Goal: Book appointment/travel/reservation

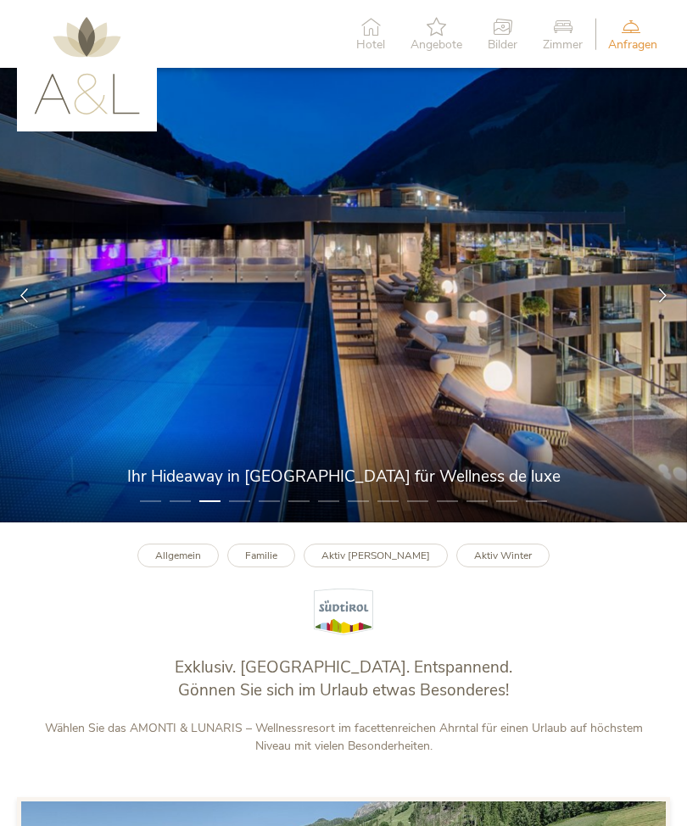
click at [662, 302] on icon at bounding box center [663, 295] width 14 height 14
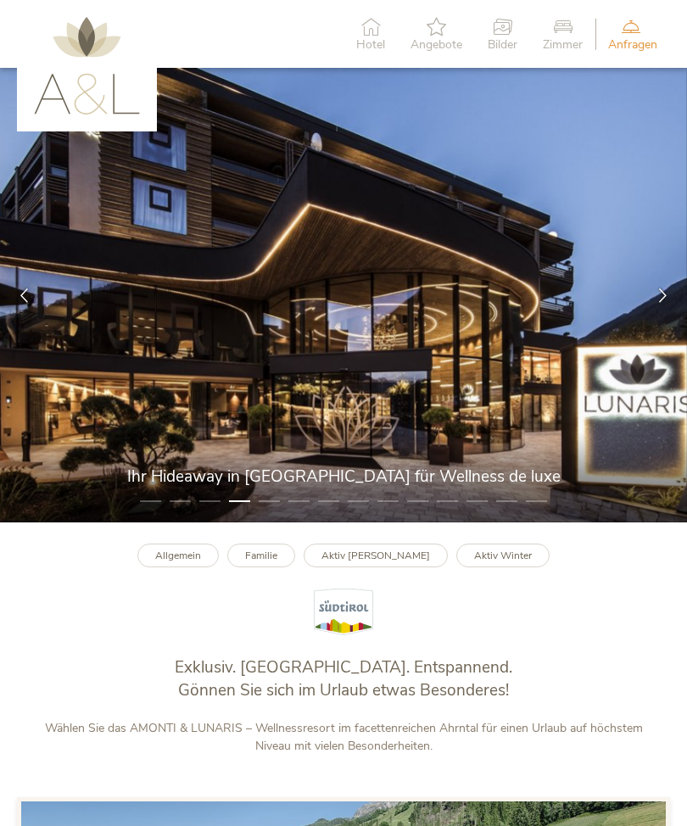
click at [673, 300] on div at bounding box center [663, 295] width 48 height 48
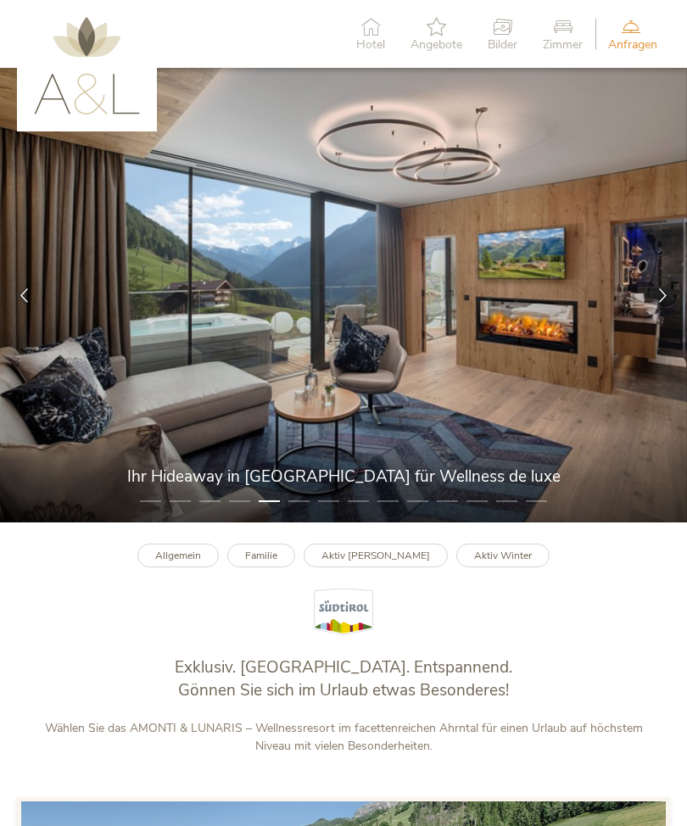
click at [670, 298] on div at bounding box center [663, 295] width 48 height 48
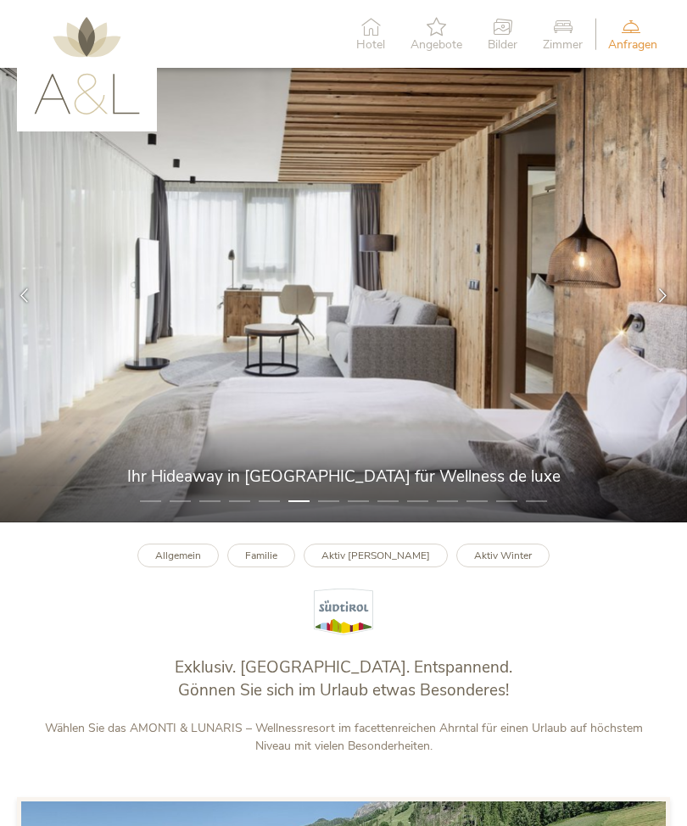
click at [673, 296] on div at bounding box center [663, 295] width 48 height 48
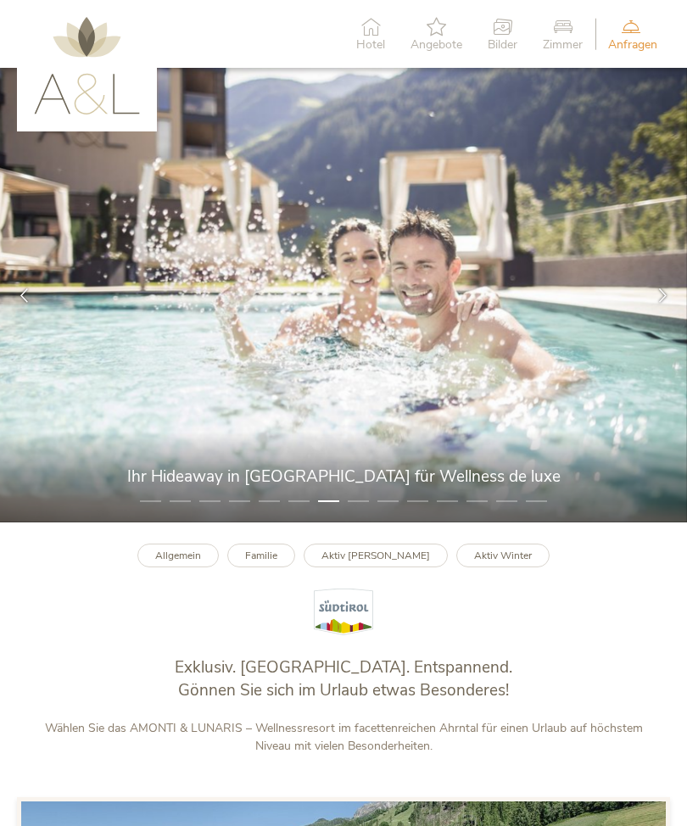
click at [673, 294] on div at bounding box center [663, 295] width 48 height 48
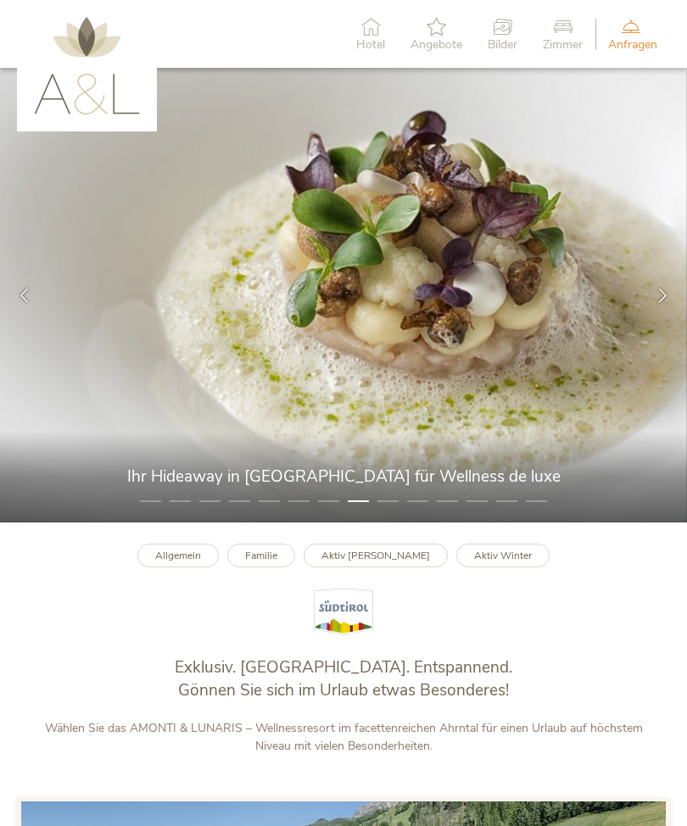
click at [671, 296] on div at bounding box center [663, 295] width 48 height 48
click at [657, 317] on div at bounding box center [663, 295] width 48 height 48
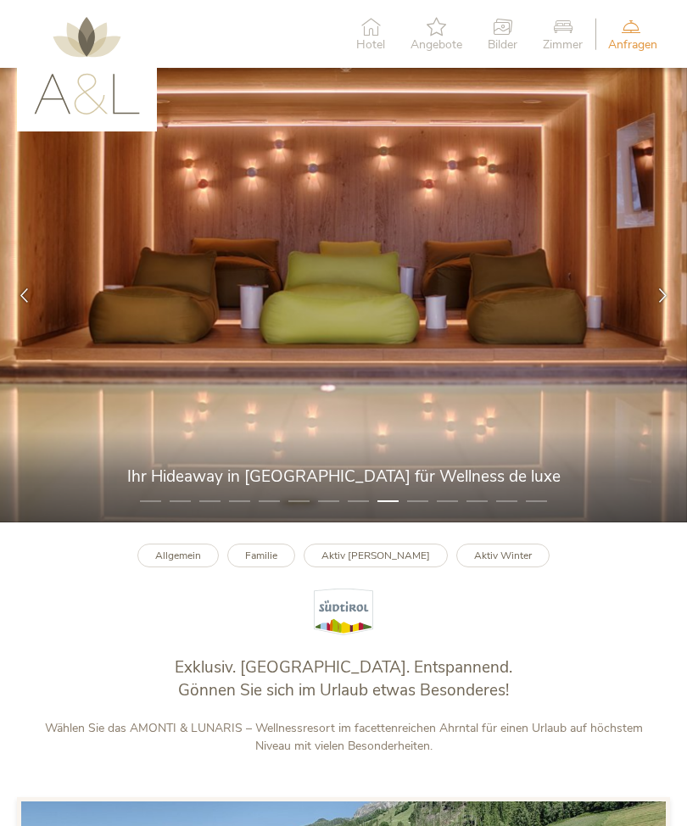
click at [655, 318] on div at bounding box center [663, 295] width 48 height 48
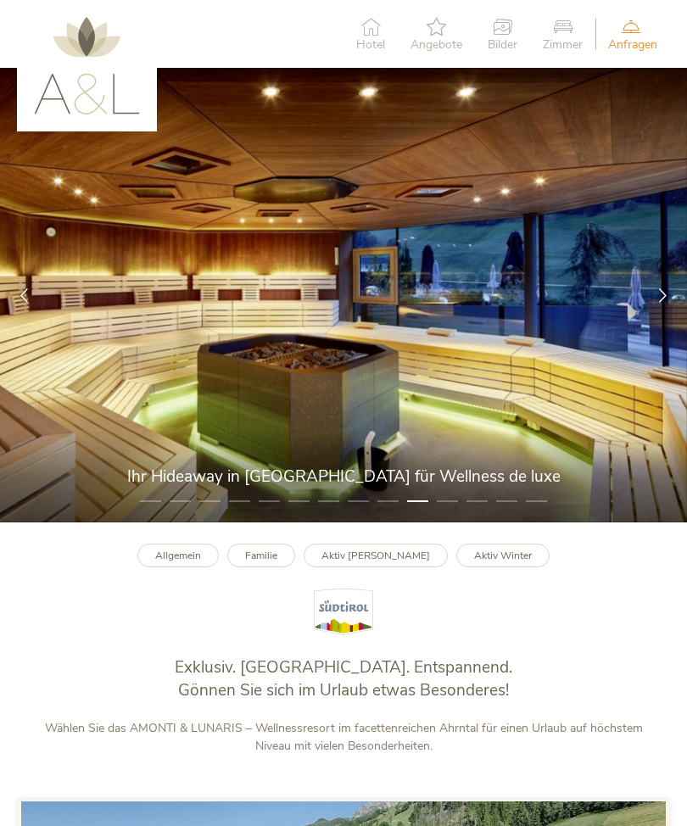
click at [658, 302] on icon at bounding box center [663, 295] width 14 height 14
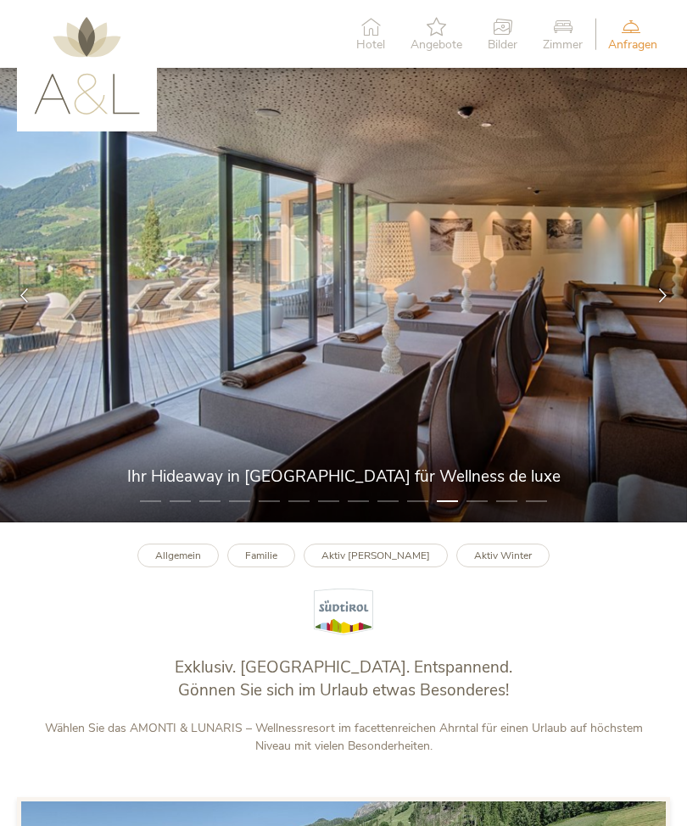
click at [661, 302] on icon at bounding box center [663, 295] width 14 height 14
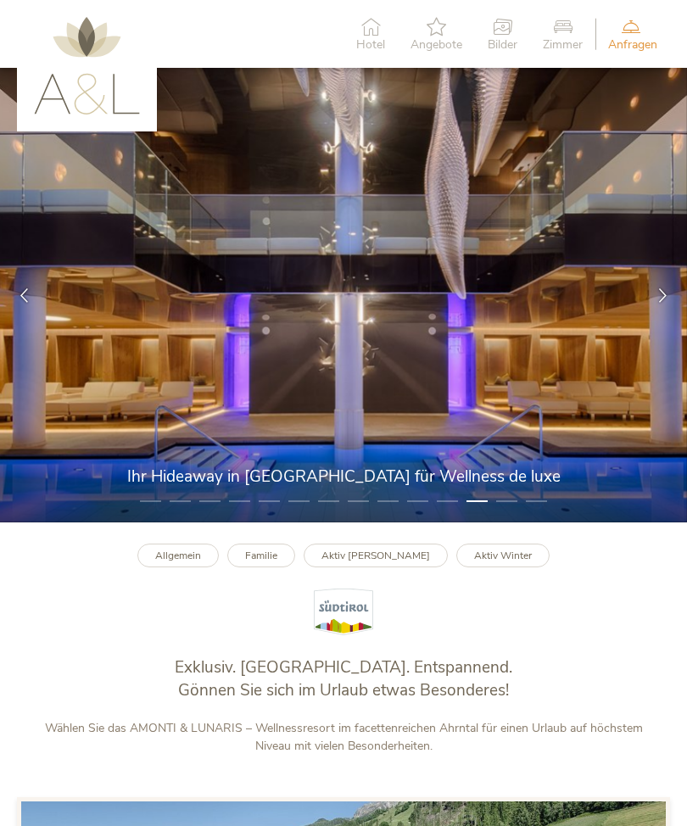
click at [662, 302] on icon at bounding box center [663, 295] width 14 height 14
click at [675, 287] on div at bounding box center [663, 295] width 48 height 48
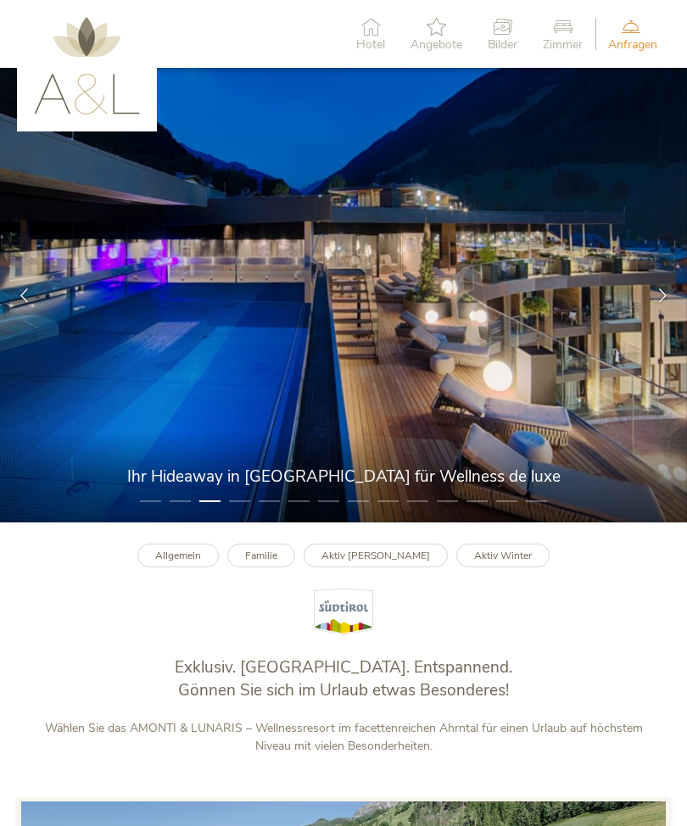
click at [637, 25] on icon at bounding box center [630, 26] width 45 height 19
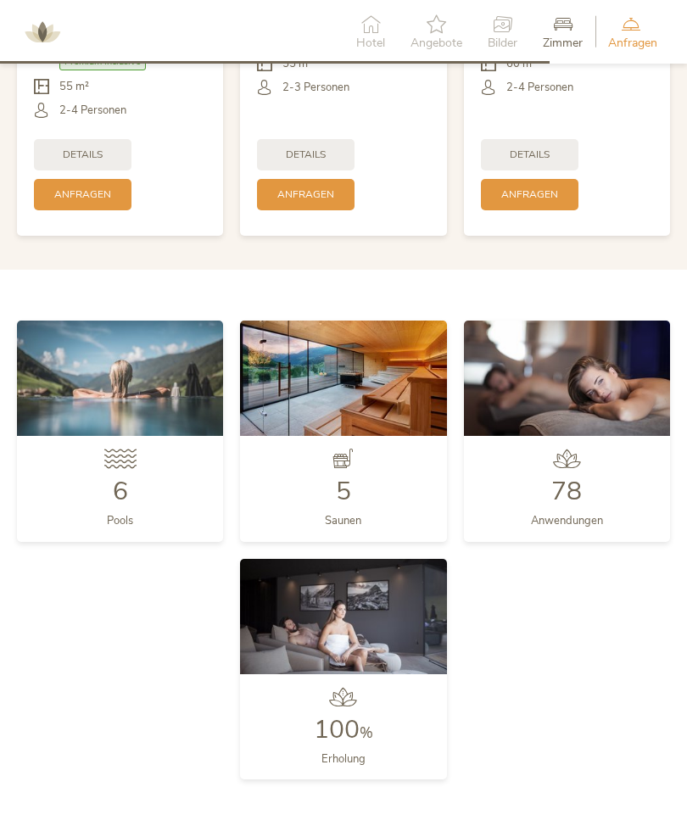
scroll to position [3491, 0]
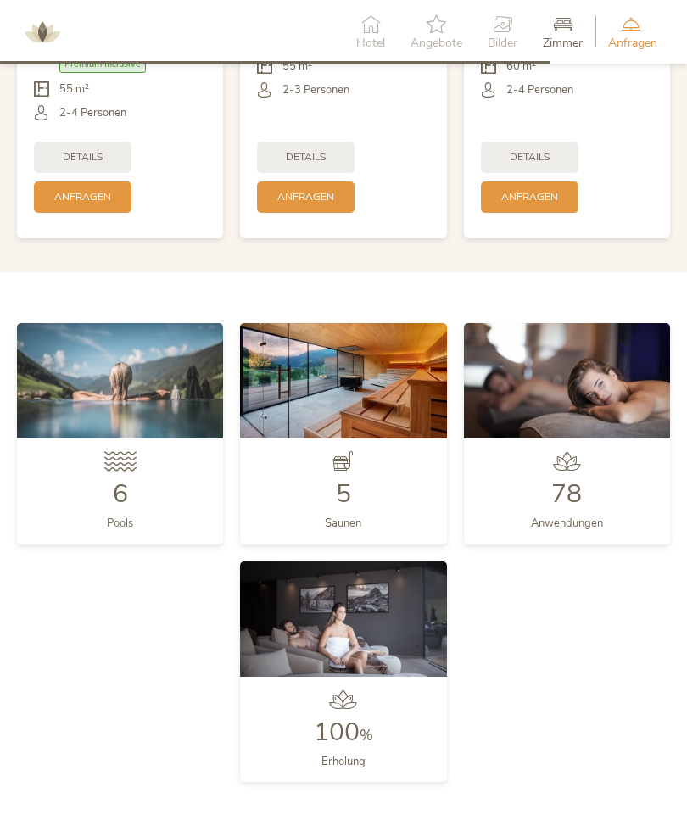
click at [566, 30] on icon at bounding box center [563, 23] width 40 height 19
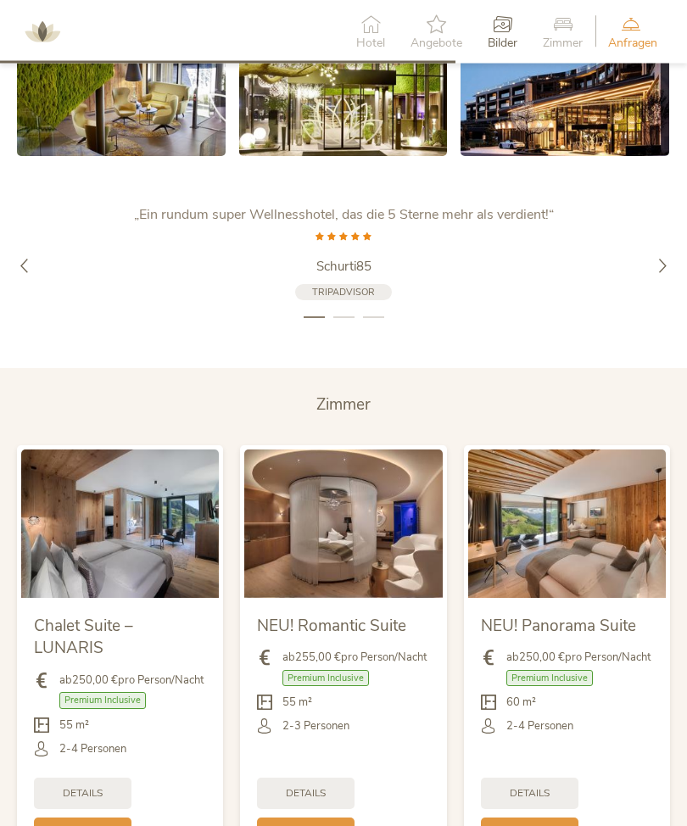
scroll to position [2858, 0]
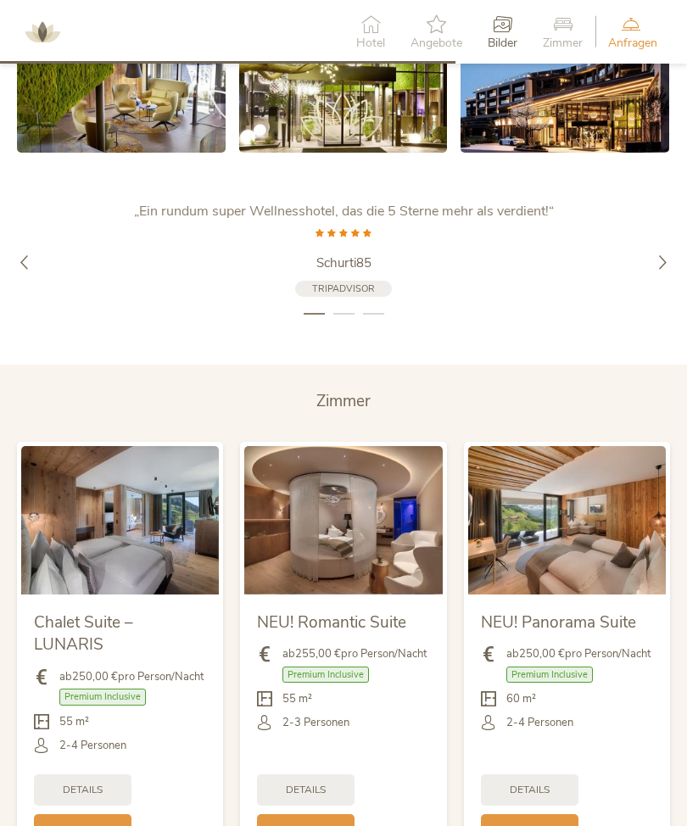
click at [163, 549] on img at bounding box center [120, 520] width 198 height 148
click at [82, 797] on span "Details" at bounding box center [83, 790] width 40 height 14
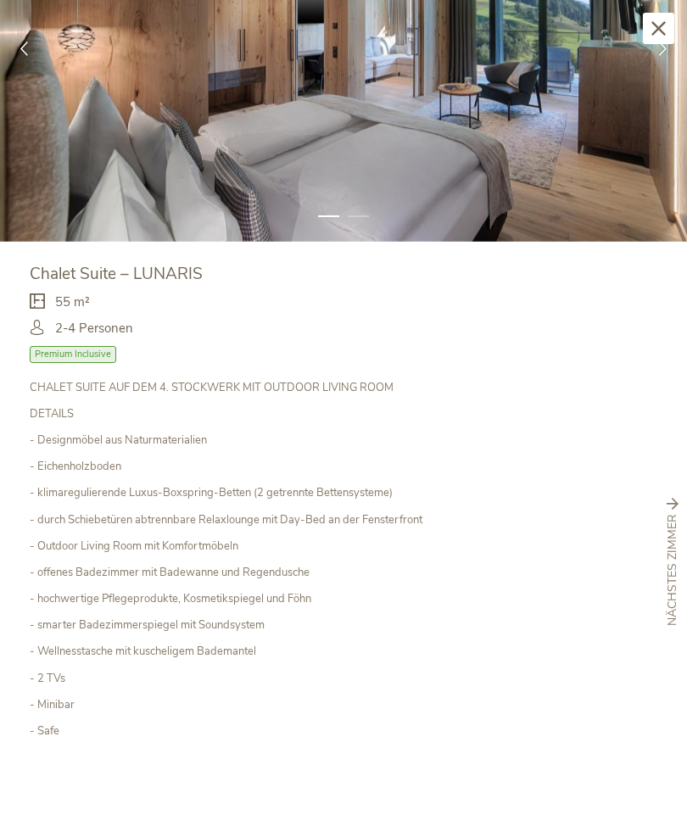
scroll to position [143, 0]
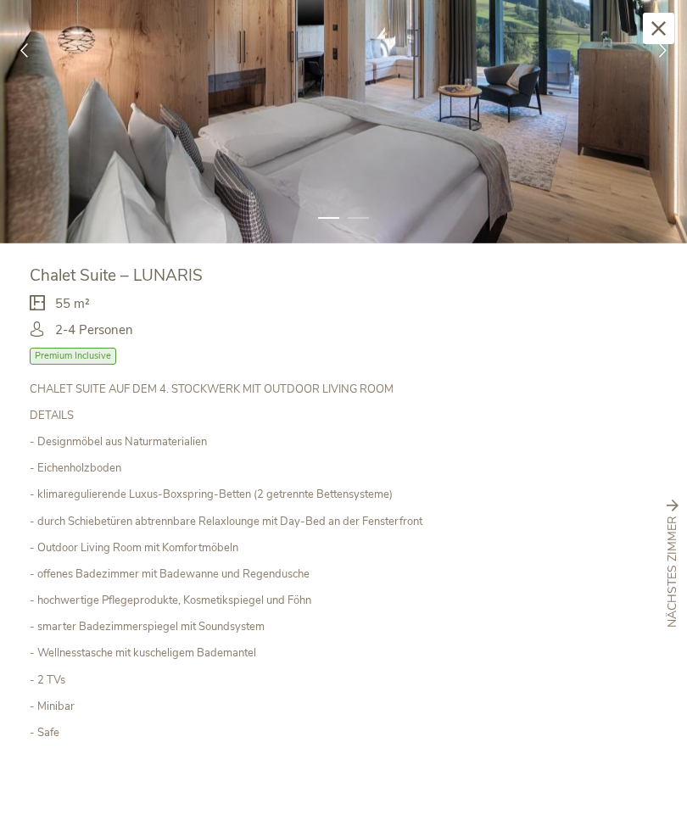
click at [33, 50] on div at bounding box center [24, 49] width 48 height 48
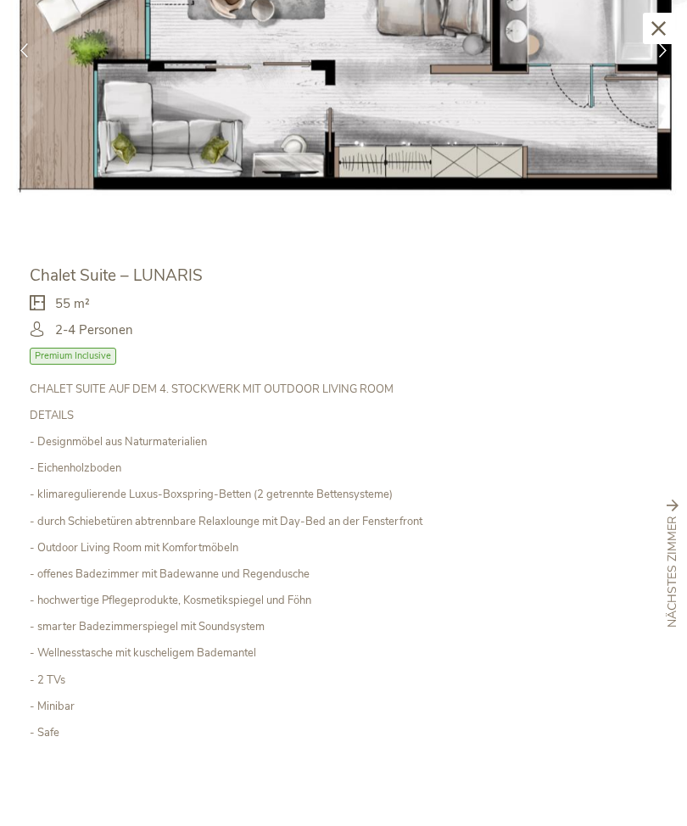
click at [657, 28] on icon at bounding box center [659, 28] width 14 height 14
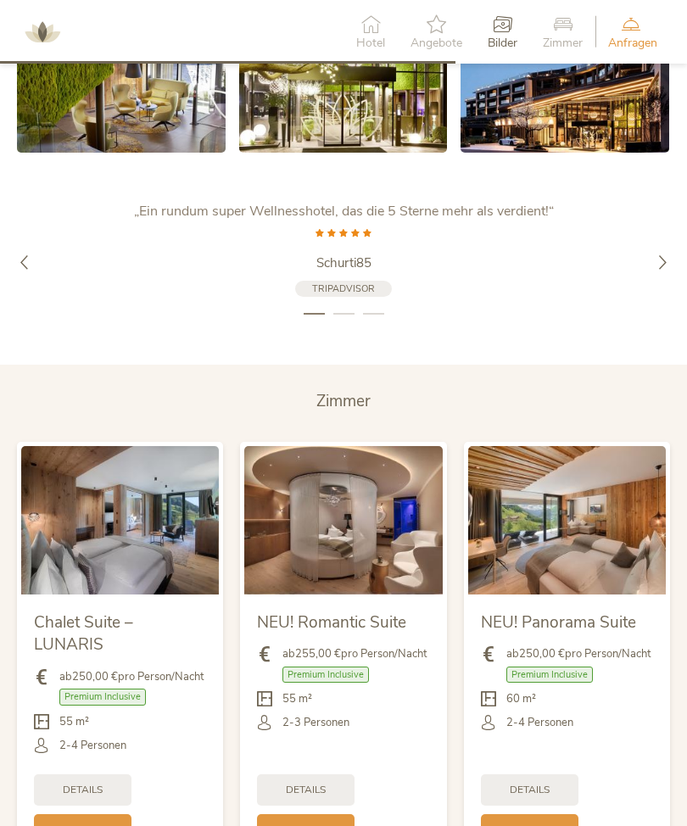
click at [547, 787] on div "Details" at bounding box center [530, 790] width 98 height 31
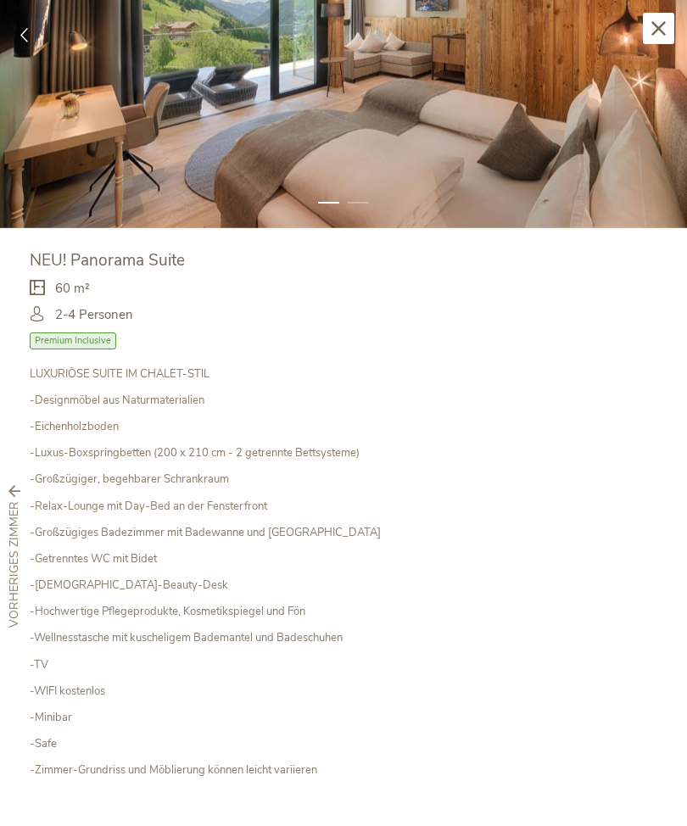
scroll to position [158, 0]
click at [654, 29] on icon at bounding box center [659, 28] width 14 height 14
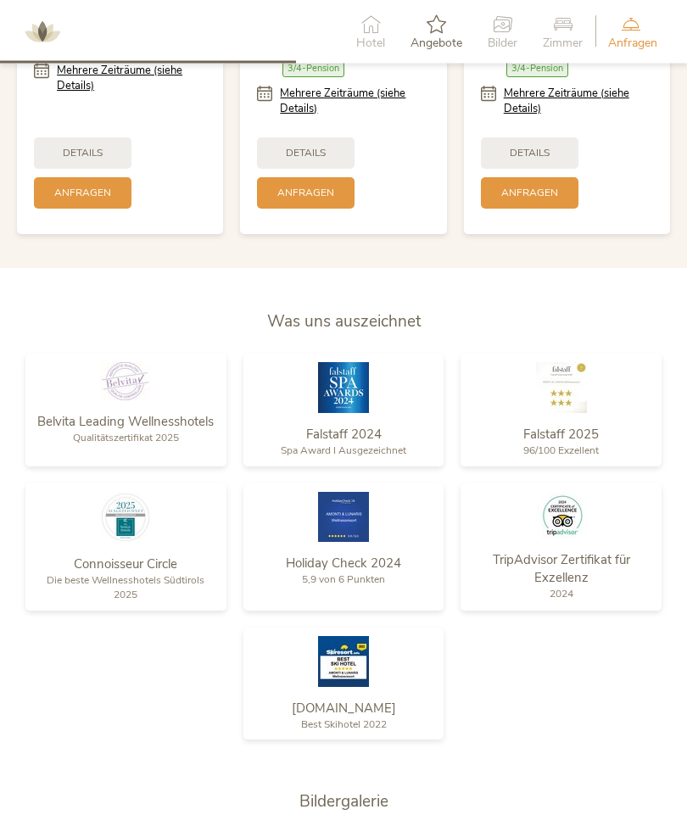
scroll to position [1845, 0]
